Goal: Transaction & Acquisition: Purchase product/service

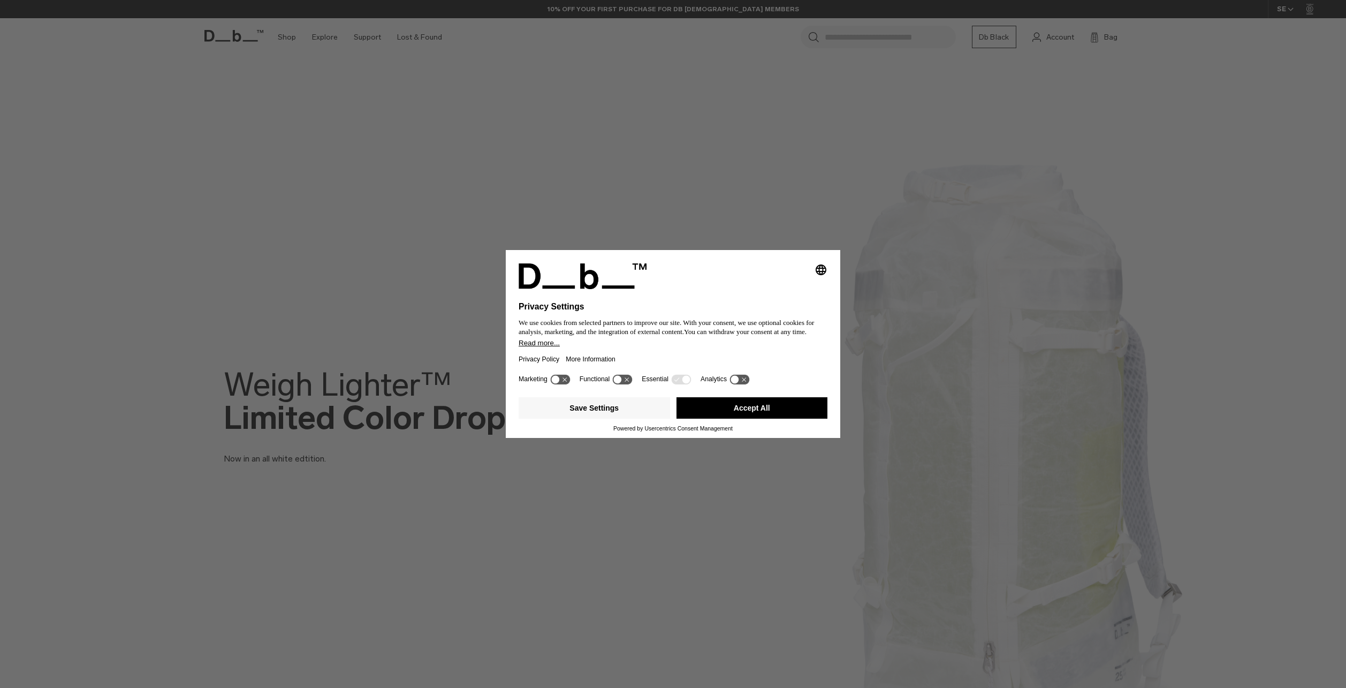
click at [776, 406] on button "Accept All" at bounding box center [751, 407] width 151 height 21
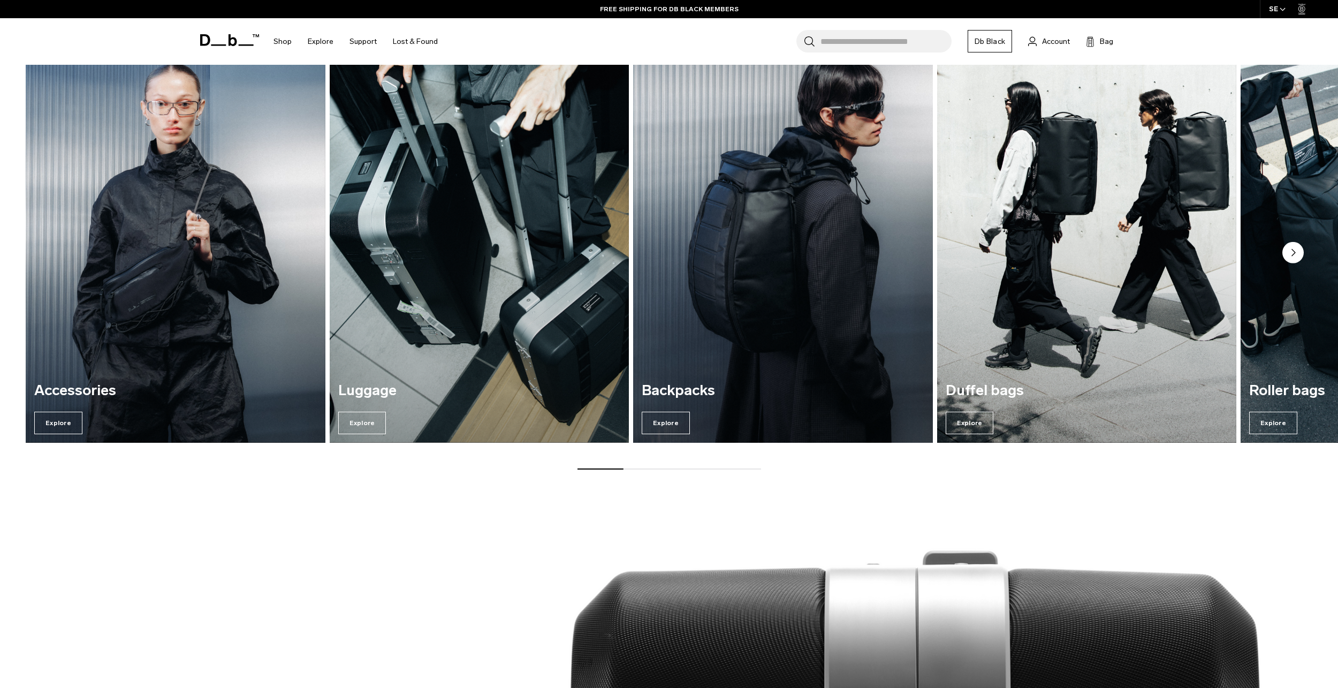
scroll to position [1284, 0]
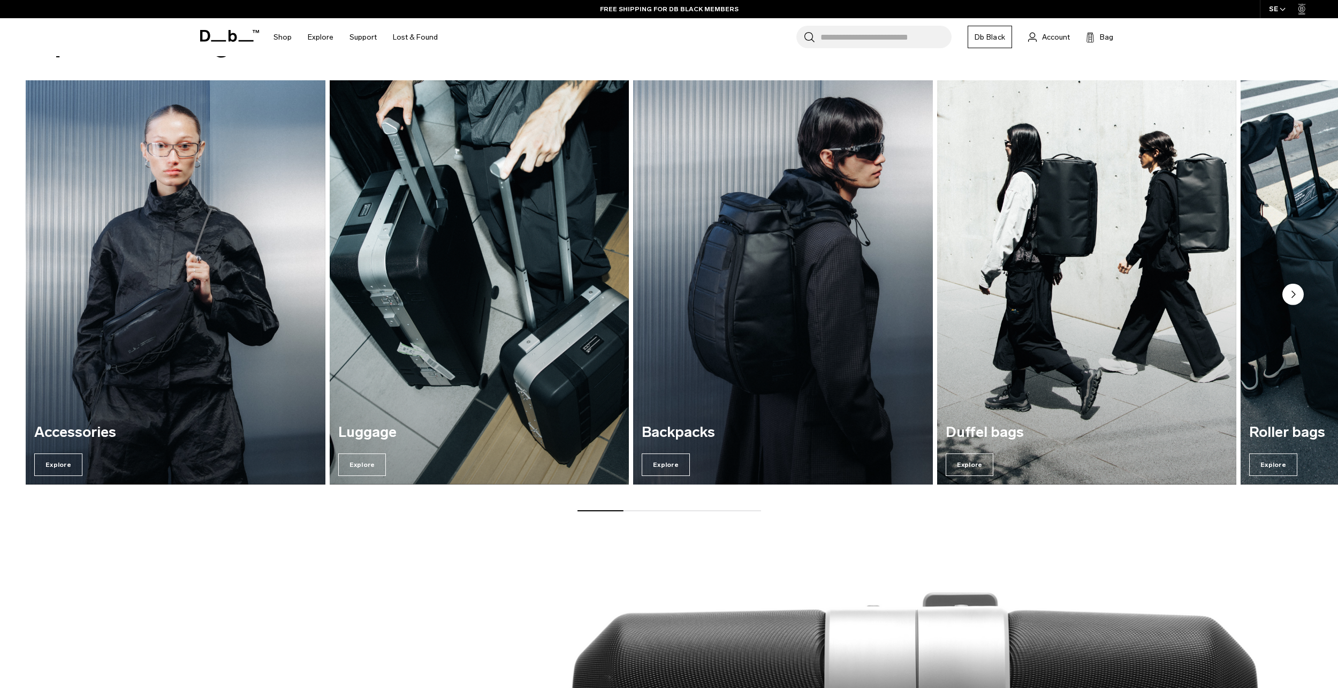
click at [718, 337] on img "3 / 7" at bounding box center [783, 282] width 308 height 416
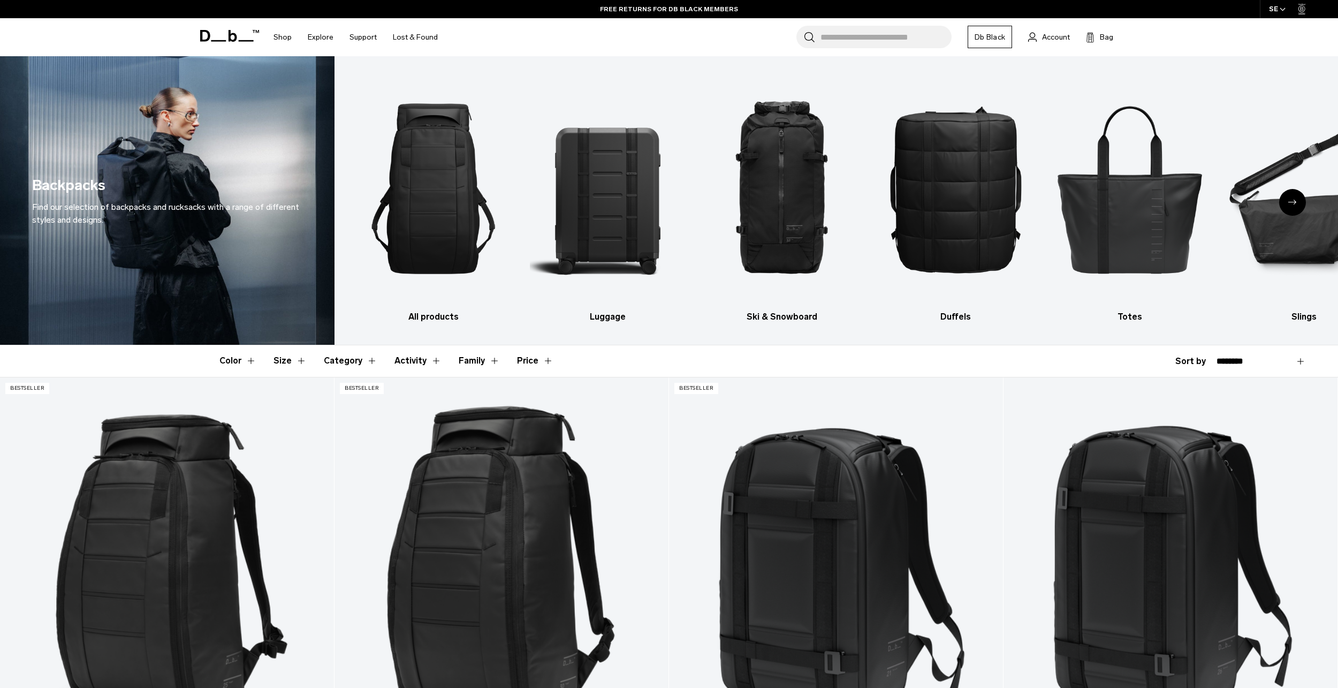
click at [536, 363] on button "Price" at bounding box center [535, 360] width 36 height 31
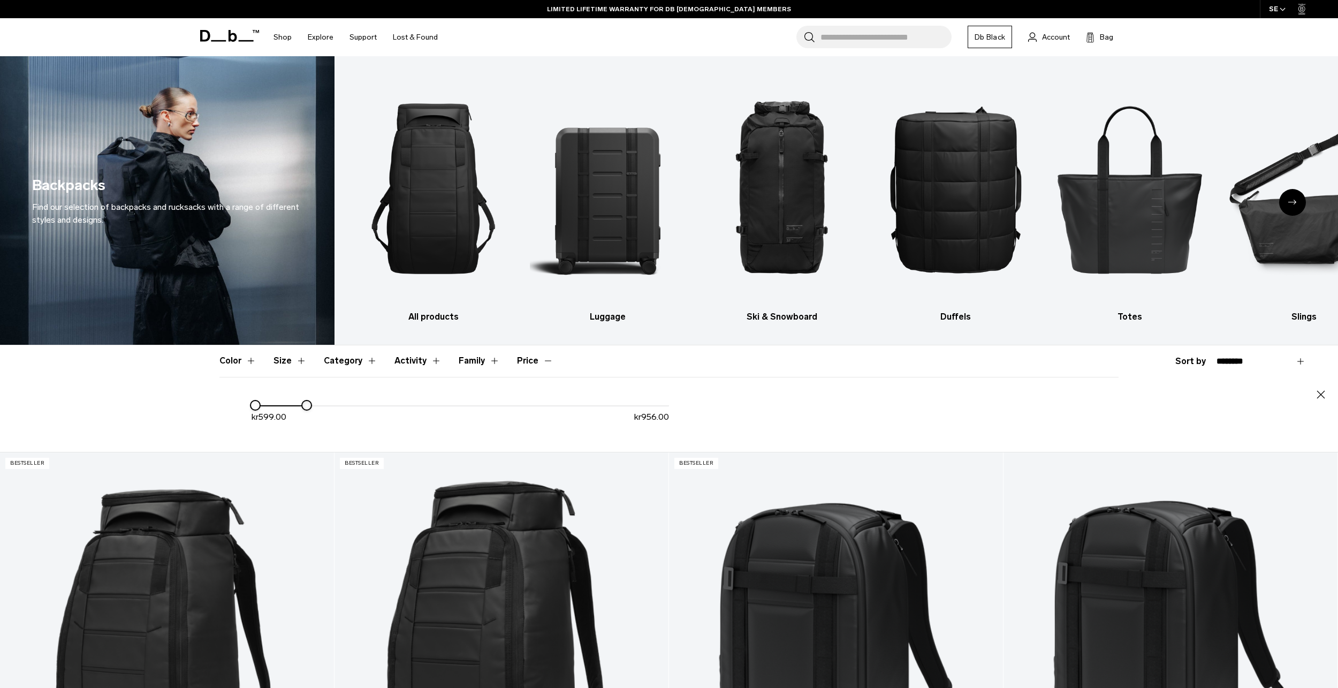
drag, startPoint x: 672, startPoint y: 404, endPoint x: 305, endPoint y: 408, distance: 367.1
click at [305, 407] on div at bounding box center [306, 405] width 9 height 9
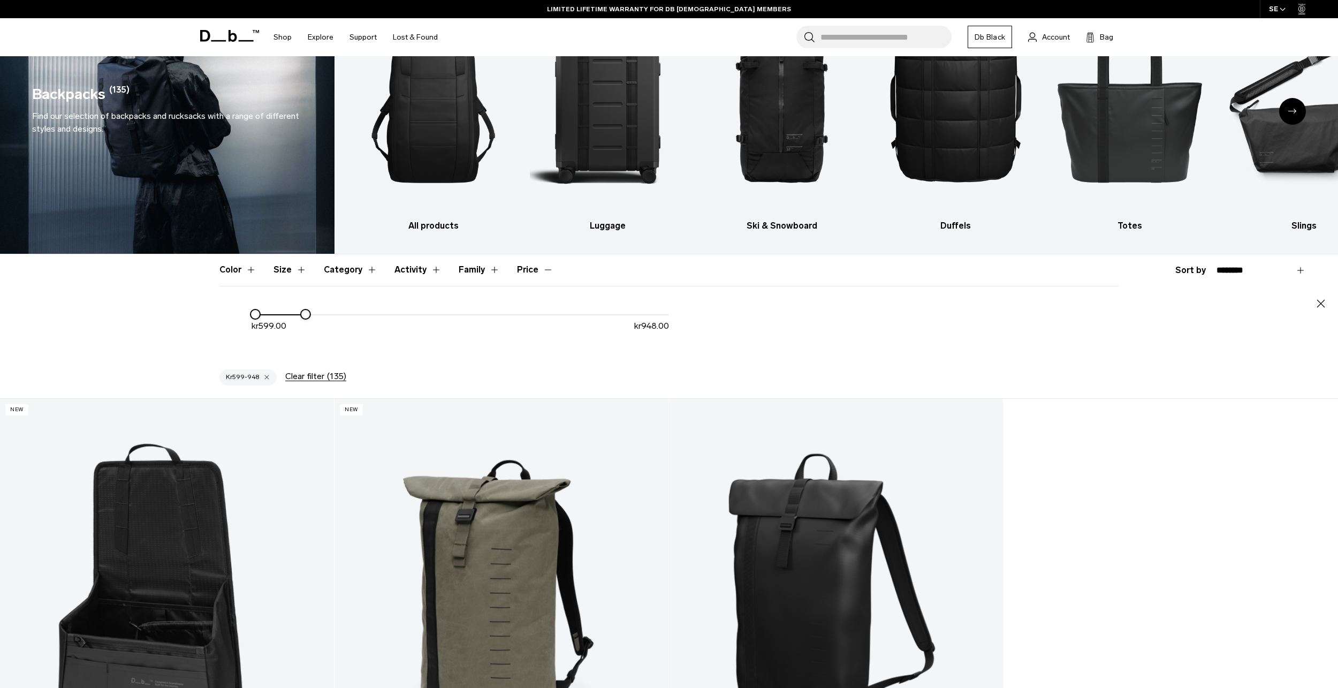
scroll to position [375, 0]
